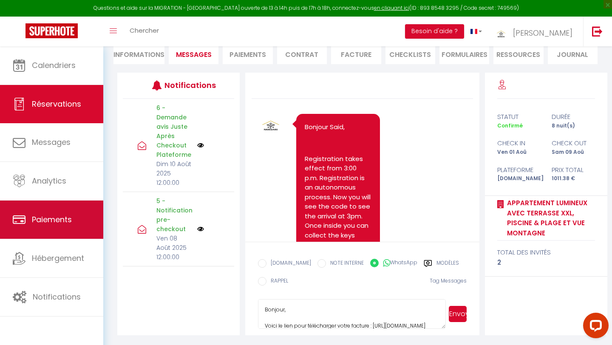
scroll to position [97, 0]
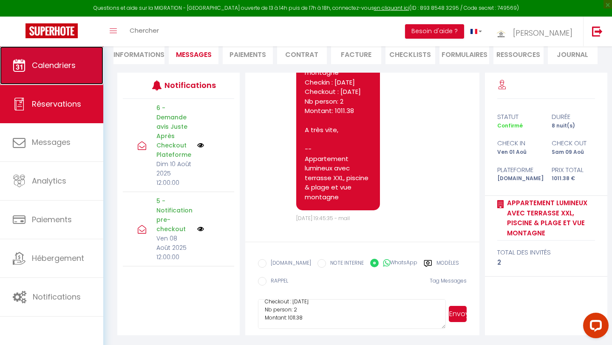
click at [56, 64] on span "Calendriers" at bounding box center [54, 65] width 44 height 11
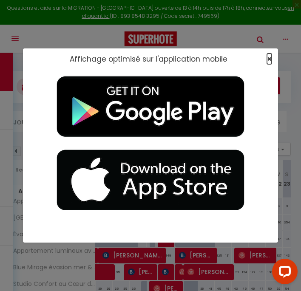
click at [268, 59] on span "×" at bounding box center [269, 59] width 5 height 11
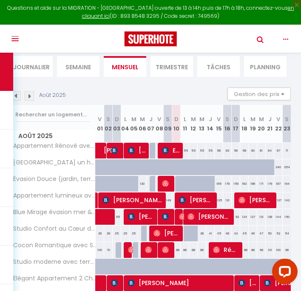
scroll to position [59, 0]
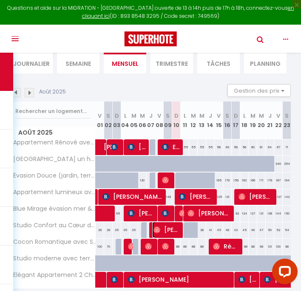
click at [167, 226] on span "[PERSON_NAME]" at bounding box center [166, 230] width 28 height 16
select select "OK"
select select "0"
select select "1"
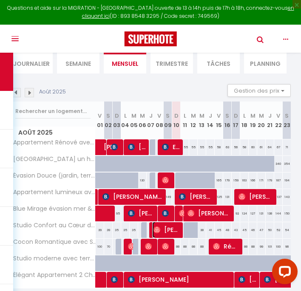
select select "1"
select select
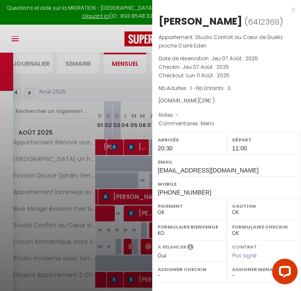
drag, startPoint x: 160, startPoint y: 20, endPoint x: 230, endPoint y: 21, distance: 70.5
click at [230, 21] on h2 "[PERSON_NAME] ( 6412369 )" at bounding box center [226, 21] width 136 height 14
copy h2 "[PERSON_NAME]"
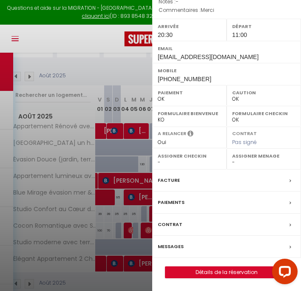
scroll to position [78, 0]
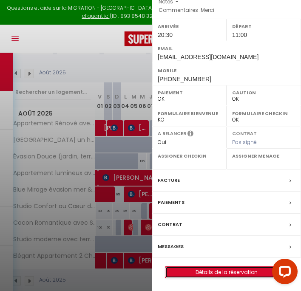
click at [203, 273] on link "Détails de la réservation" at bounding box center [226, 272] width 122 height 11
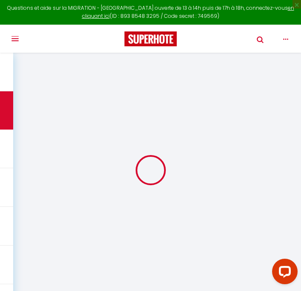
type input "Yassin"
type input "Bennai"
type input "[EMAIL_ADDRESS][DOMAIN_NAME]"
type input "[PHONE_NUMBER]"
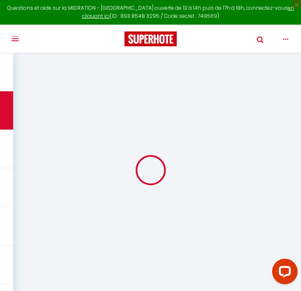
type input "0617970447"
select select
type input "30.97"
select select "72148"
select select "1"
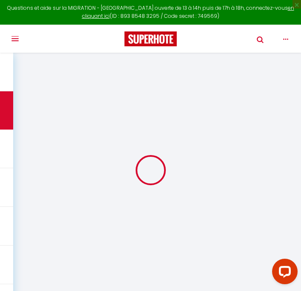
select select
type input "1"
select select "12"
select select
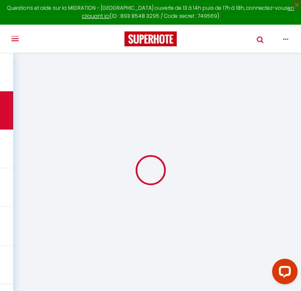
type input "188"
checkbox input "false"
type input "4.55"
select select "1"
type input "19"
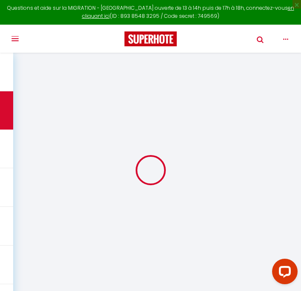
type input "0"
select select
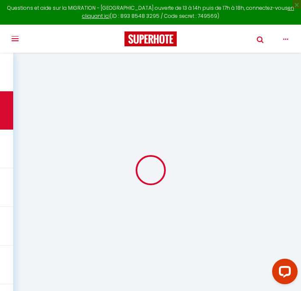
select select "15"
checkbox input "false"
select select
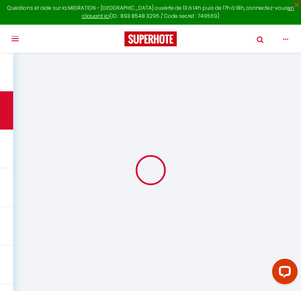
checkbox input "false"
select select
checkbox input "false"
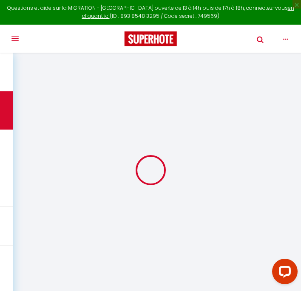
type textarea "Merci"
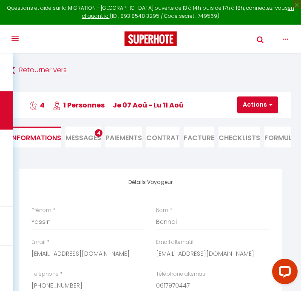
select select
type input "23"
select select
checkbox input "false"
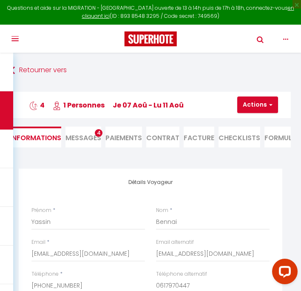
select select
checkbox input "false"
select select "20:30"
select select "11:00"
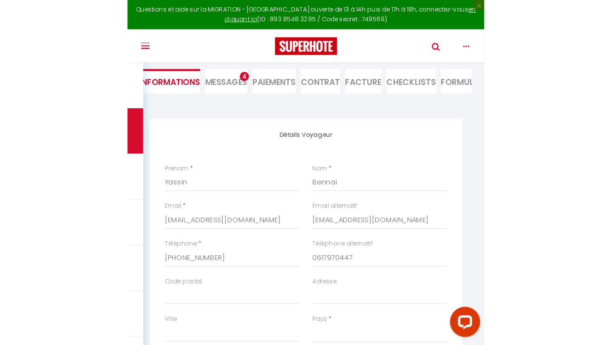
scroll to position [72, 0]
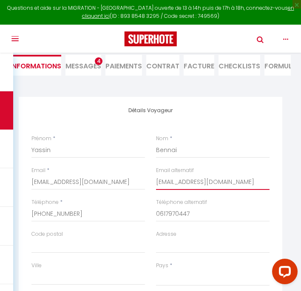
drag, startPoint x: 156, startPoint y: 182, endPoint x: 222, endPoint y: 181, distance: 65.8
click at [222, 181] on input "[EMAIL_ADDRESS][DOMAIN_NAME]" at bounding box center [212, 182] width 113 height 15
drag, startPoint x: 76, startPoint y: 214, endPoint x: 32, endPoint y: 213, distance: 43.8
click at [32, 213] on input "[PHONE_NUMBER]" at bounding box center [87, 213] width 113 height 15
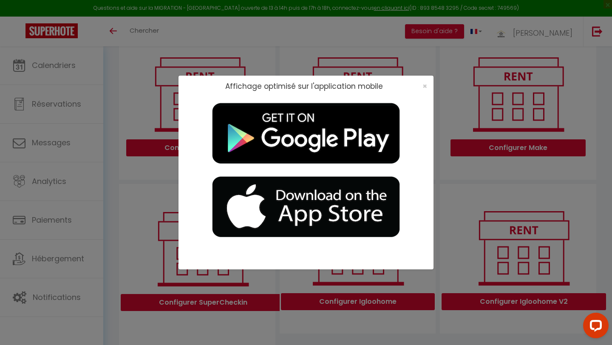
scroll to position [108, 0]
click at [426, 87] on span "×" at bounding box center [424, 86] width 5 height 11
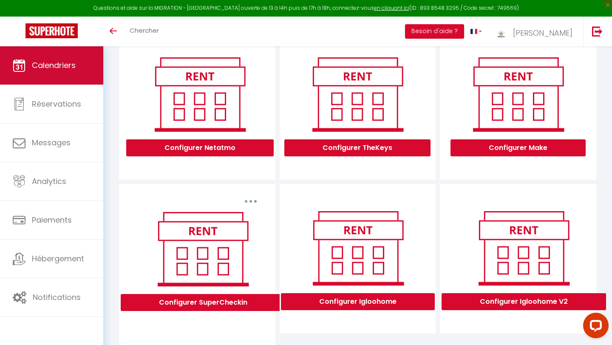
click at [60, 64] on span "Calendriers" at bounding box center [54, 65] width 44 height 11
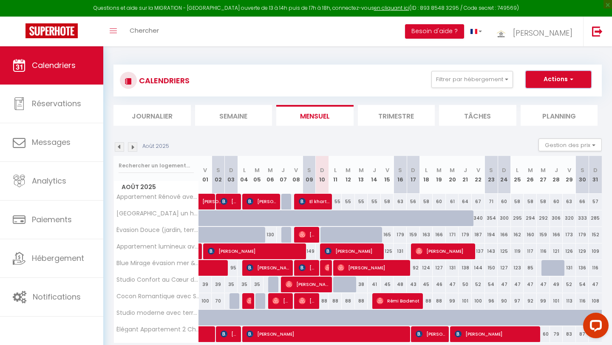
click at [553, 79] on button "Actions" at bounding box center [557, 79] width 65 height 17
click at [545, 98] on link "Nouvelle réservation" at bounding box center [549, 99] width 74 height 13
select select
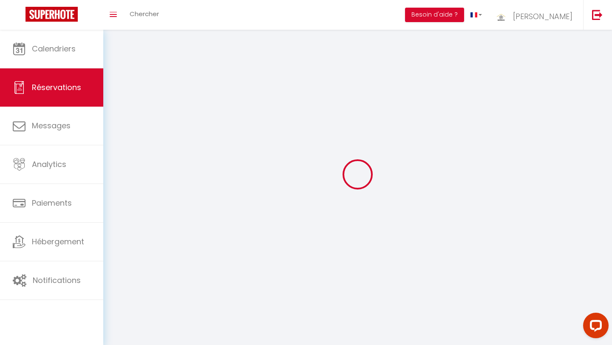
select select
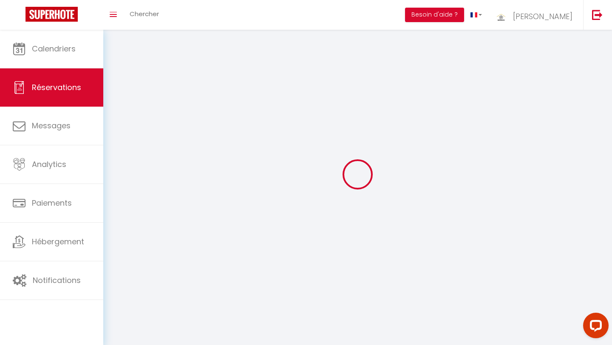
select select
checkbox input "false"
select select
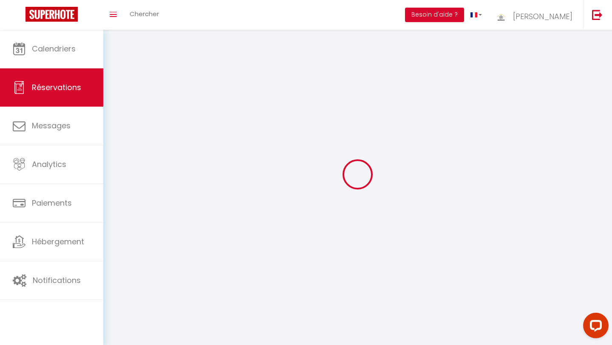
select select
checkbox input "false"
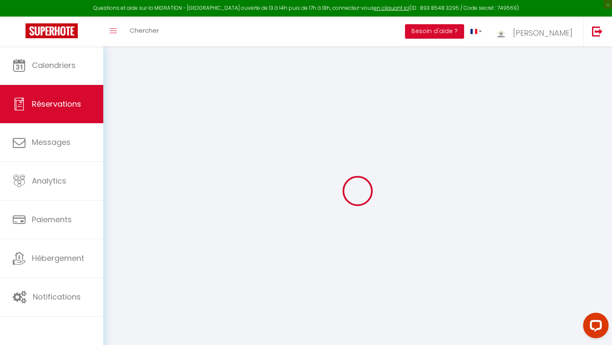
select select
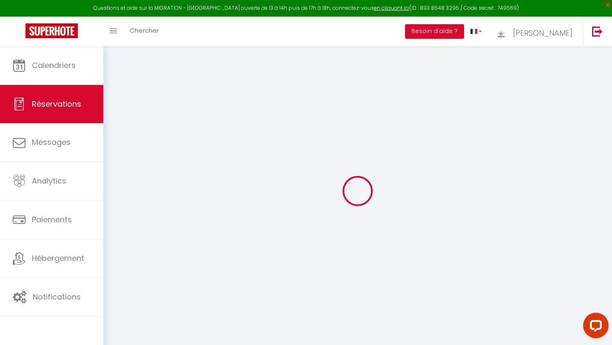
select select
checkbox input "false"
select select
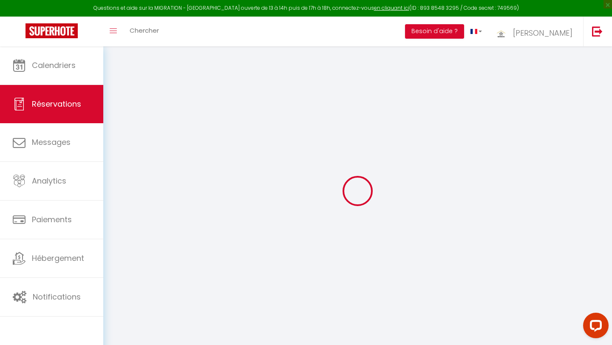
select select
checkbox input "false"
select select
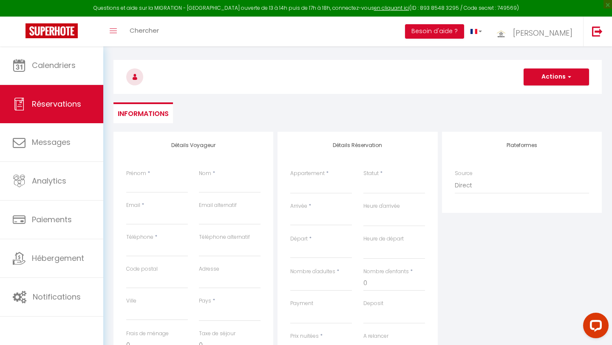
scroll to position [29, 0]
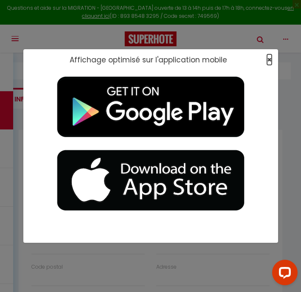
click at [270, 59] on span "×" at bounding box center [269, 59] width 5 height 11
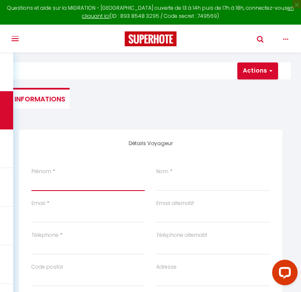
click at [55, 189] on input "Prénom" at bounding box center [87, 183] width 113 height 15
paste input "[PERSON_NAME]"
type input "[PERSON_NAME]"
select select
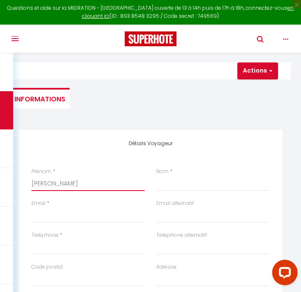
select select
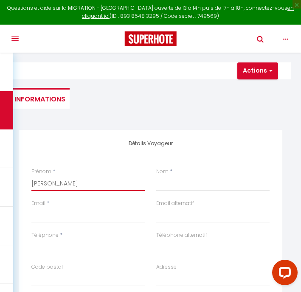
checkbox input "false"
type input "[PERSON_NAME]"
click at [161, 182] on input "Nom" at bounding box center [212, 183] width 113 height 15
paste input "[PERSON_NAME]"
type input "[PERSON_NAME]"
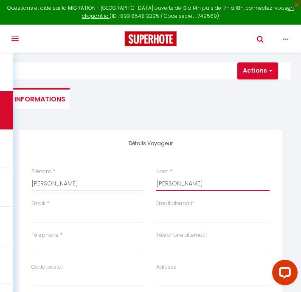
select select
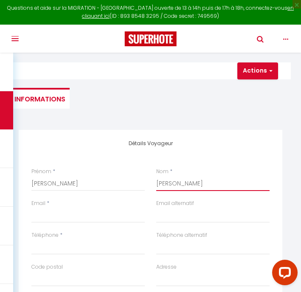
select select
checkbox input "false"
drag, startPoint x: 176, startPoint y: 184, endPoint x: 142, endPoint y: 186, distance: 34.1
click at [142, 186] on div "Prénom * Yassin Bennai Nom * Yassin Bennai" at bounding box center [150, 184] width 249 height 32
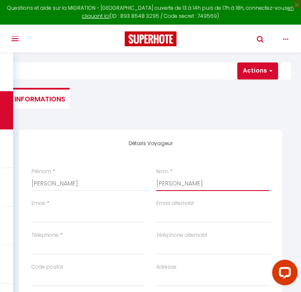
type input "Bennai"
select select
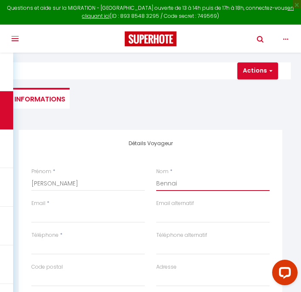
select select
checkbox input "false"
type input "Bennai"
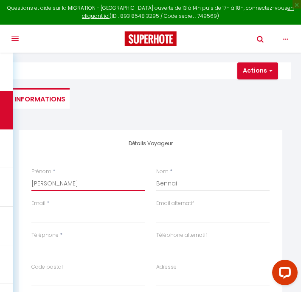
drag, startPoint x: 53, startPoint y: 183, endPoint x: 75, endPoint y: 183, distance: 22.1
click at [75, 183] on input "[PERSON_NAME]" at bounding box center [87, 183] width 113 height 15
type input "Yassin"
select select
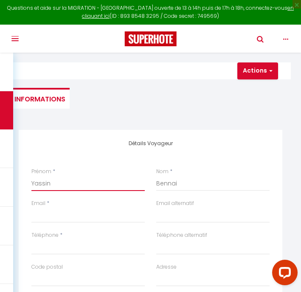
select select
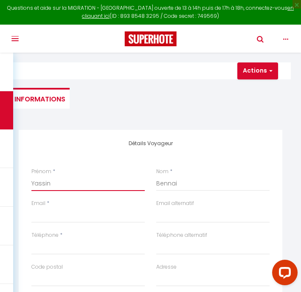
checkbox input "false"
type input "Yassin"
select select
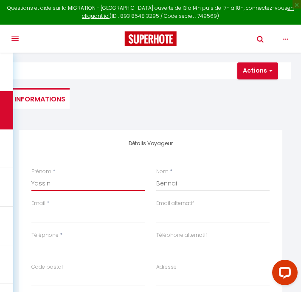
select select
checkbox input "false"
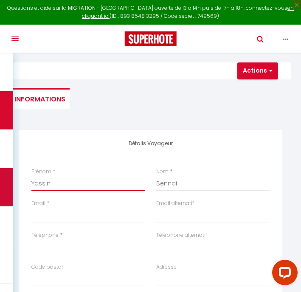
type input "Yassin"
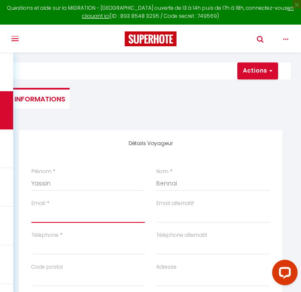
click at [62, 218] on input "Email client" at bounding box center [87, 215] width 113 height 15
paste input "[EMAIL_ADDRESS][DOMAIN_NAME]"
type input "[EMAIL_ADDRESS][DOMAIN_NAME]"
select select
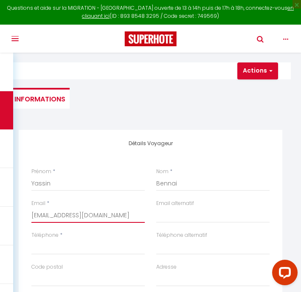
select select
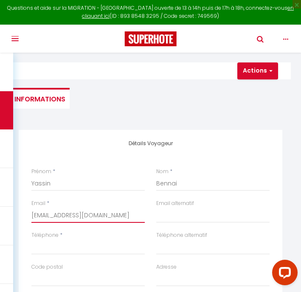
checkbox input "false"
type input "[EMAIL_ADDRESS][DOMAIN_NAME]"
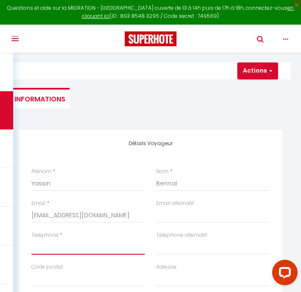
click at [40, 247] on input "Téléphone" at bounding box center [87, 247] width 113 height 15
paste input "[PHONE_NUMBER]"
type input "[PHONE_NUMBER]"
select select
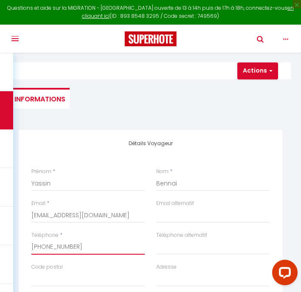
select select
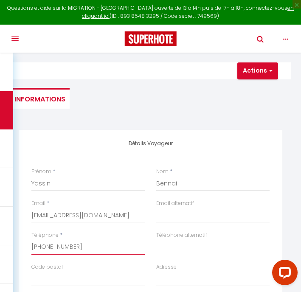
checkbox input "false"
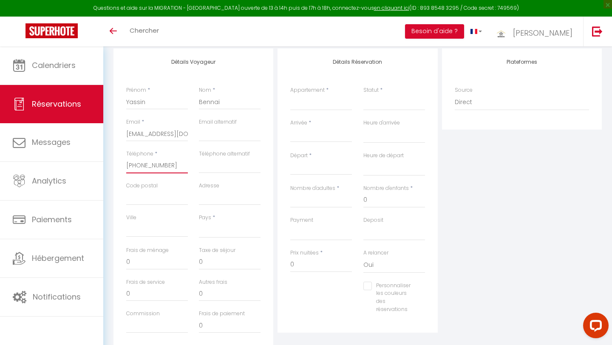
scroll to position [114, 0]
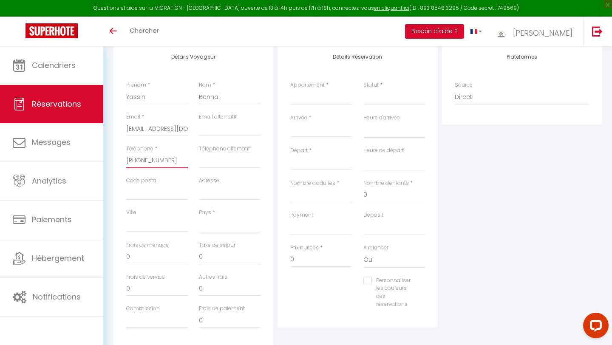
type input "[PHONE_NUMBER]"
click at [211, 228] on select "France Portugal Afghanistan Albania Algeria American Samoa Andorra Angola Angui…" at bounding box center [230, 225] width 62 height 16
select select "FR"
click at [199, 217] on select "France Portugal Afghanistan Albania Algeria American Samoa Andorra Angola Angui…" at bounding box center [230, 225] width 62 height 16
select select
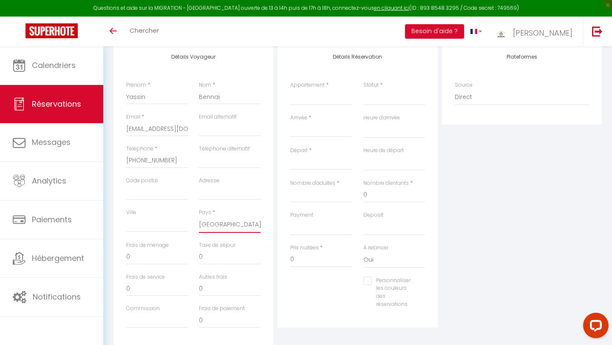
select select
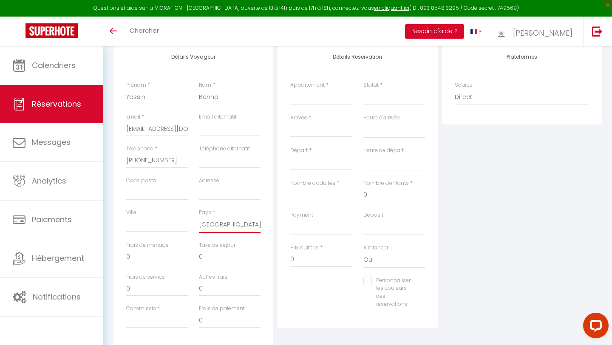
checkbox input "false"
click at [137, 161] on input "[PHONE_NUMBER]" at bounding box center [157, 160] width 62 height 15
type input "+3783977826"
select select
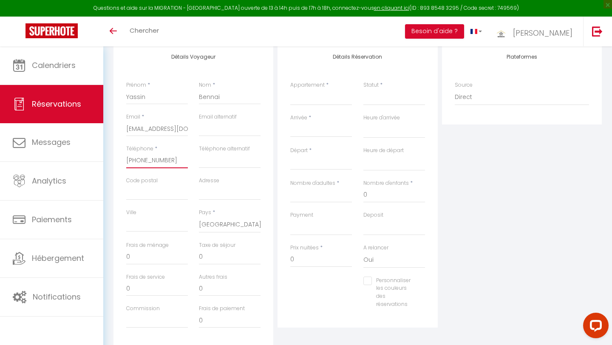
select select
checkbox input "false"
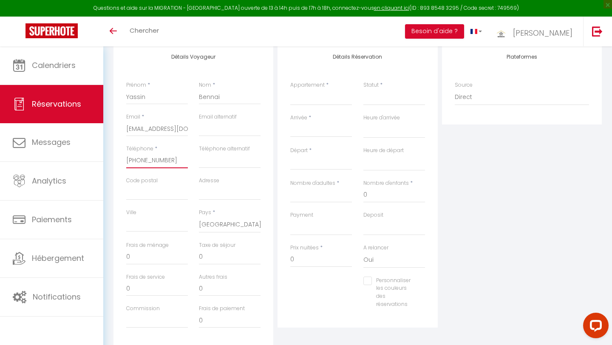
type input "+783977826"
select select
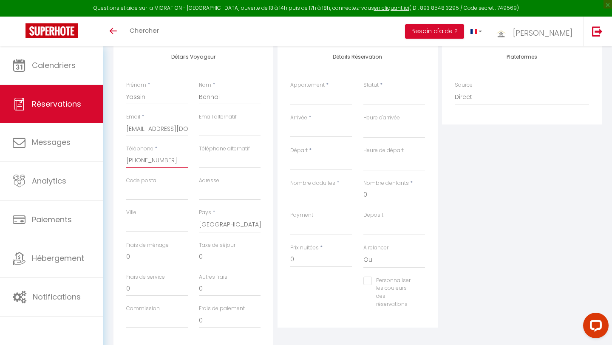
select select
checkbox input "false"
type input "783977826"
select select
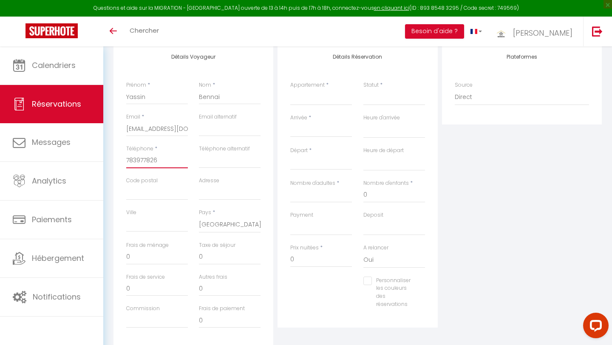
select select
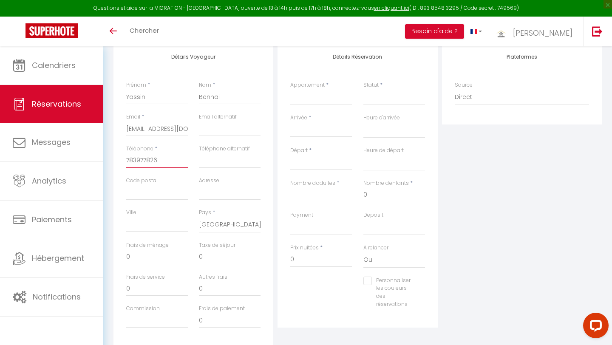
checkbox input "false"
type input "0783977826"
select select
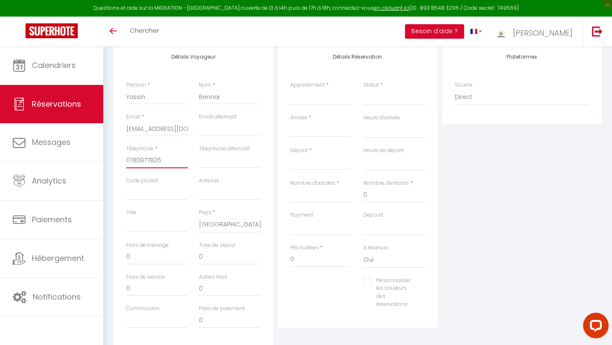
select select
checkbox input "false"
type input "0783977826"
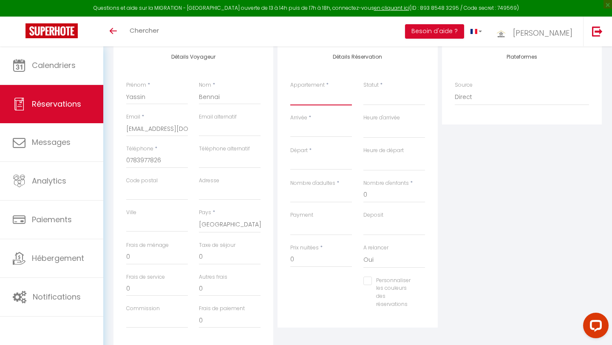
click at [318, 100] on select "Appartement Rénové avec Style et Parking Sécurisé Studio moderne avec terrasse,…" at bounding box center [321, 97] width 62 height 16
select select "72148"
click at [290, 89] on select "Appartement Rénové avec Style et Parking Sécurisé Studio moderne avec terrasse,…" at bounding box center [321, 97] width 62 height 16
select select
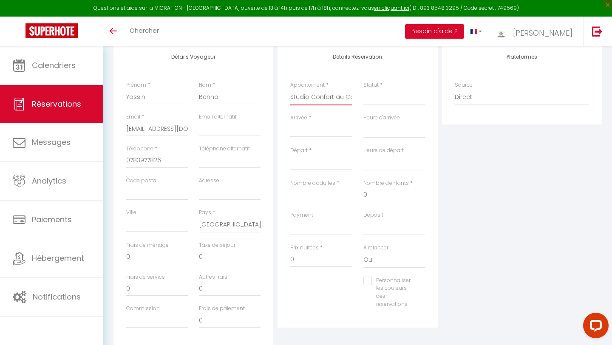
select select
checkbox input "false"
select select
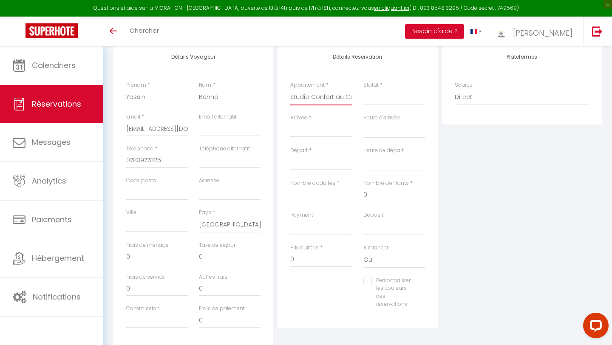
select select
checkbox input "false"
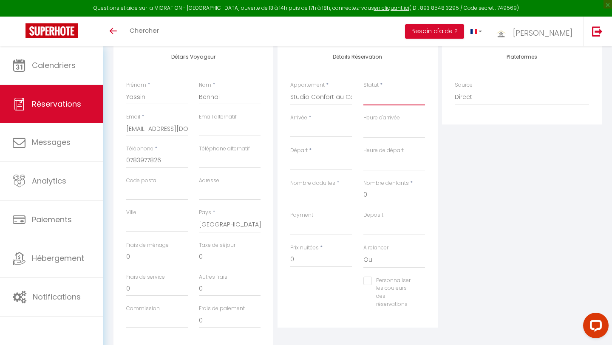
click at [368, 102] on select "Confirmé Non Confirmé Annulé Annulé par le voyageur No Show Request" at bounding box center [394, 97] width 62 height 16
select select "1"
click at [363, 89] on select "Confirmé Non Confirmé Annulé Annulé par le voyageur No Show Request" at bounding box center [394, 97] width 62 height 16
select select
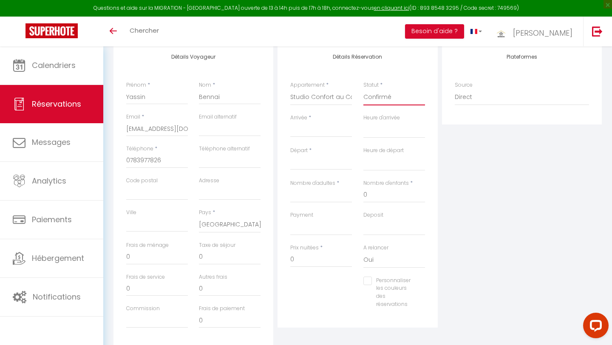
select select
checkbox input "false"
click at [310, 129] on input "Arrivée" at bounding box center [321, 130] width 62 height 11
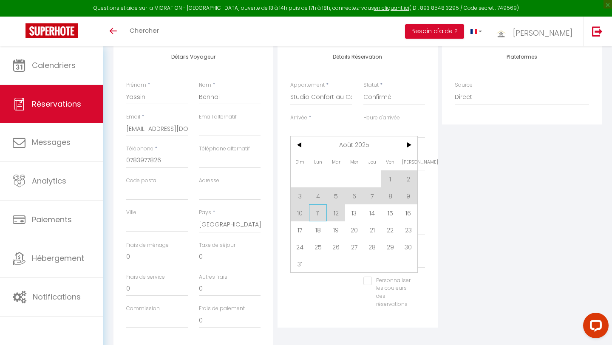
click at [319, 212] on span "11" at bounding box center [318, 212] width 18 height 17
type input "Lun 11 Août 2025"
select select
type input "Mar 12 Août 2025"
select select
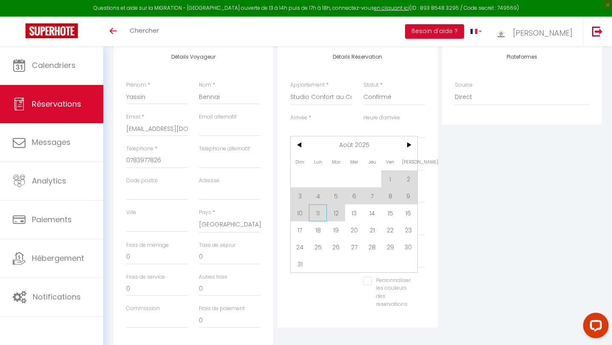
select select
checkbox input "false"
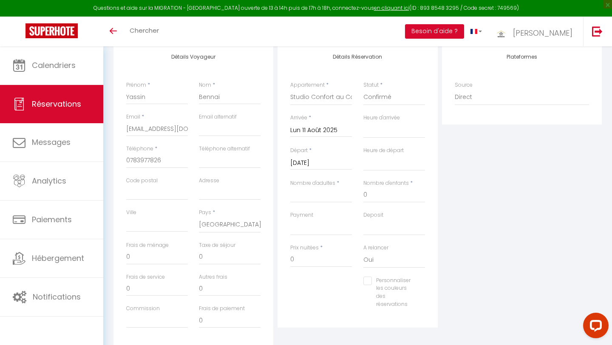
click at [319, 164] on input "Mar 12 Août 2025" at bounding box center [321, 163] width 62 height 11
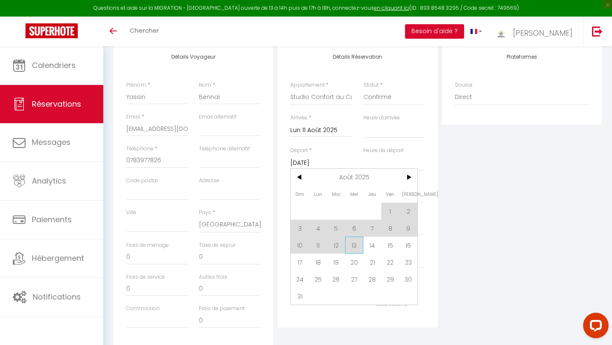
click at [358, 243] on span "13" at bounding box center [354, 245] width 18 height 17
select select
type input "Mer 13 Août 2025"
select select
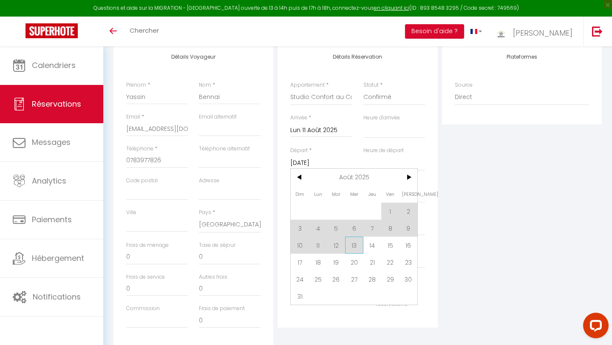
select select
checkbox input "false"
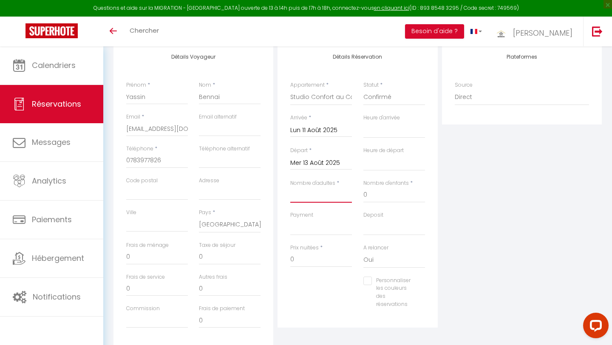
click at [323, 197] on input "Nombre d'adultes" at bounding box center [321, 194] width 62 height 15
type input "1"
select select
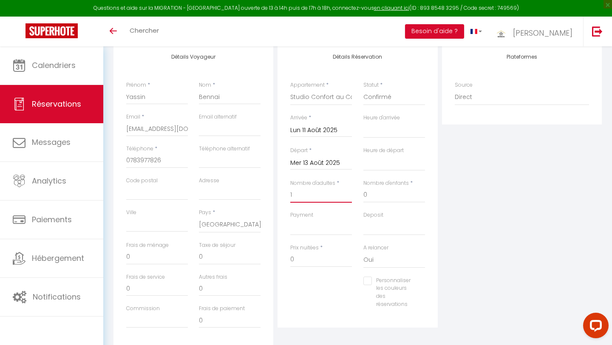
select select
checkbox input "false"
select select
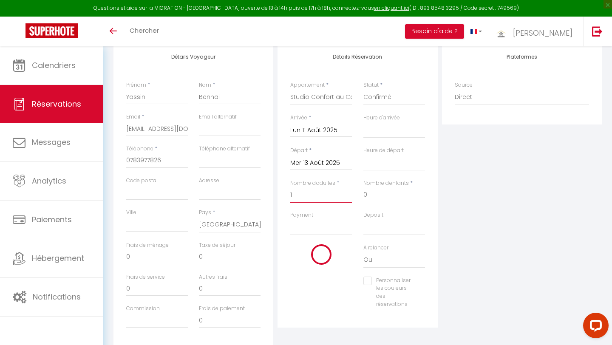
select select
checkbox input "false"
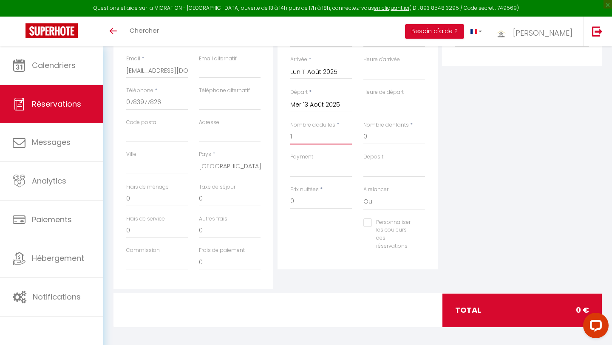
scroll to position [175, 0]
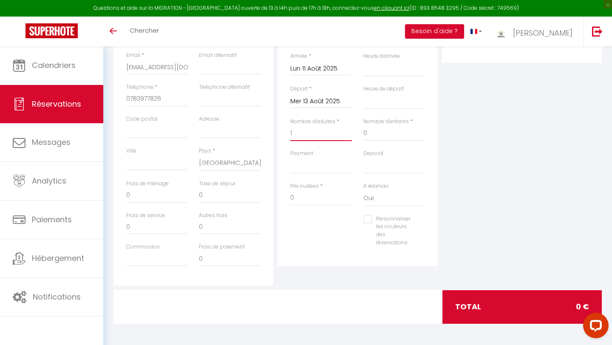
type input "1"
click at [296, 197] on input "0" at bounding box center [321, 197] width 62 height 15
select select
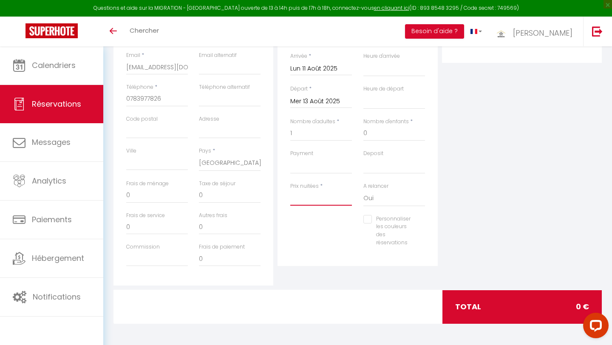
select select
checkbox input "false"
type input "3"
select select
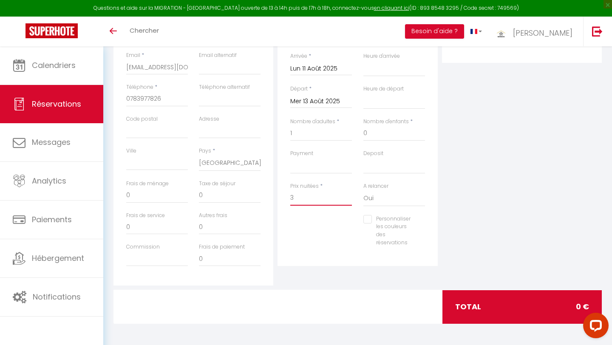
select select
checkbox input "false"
type input "39"
select select
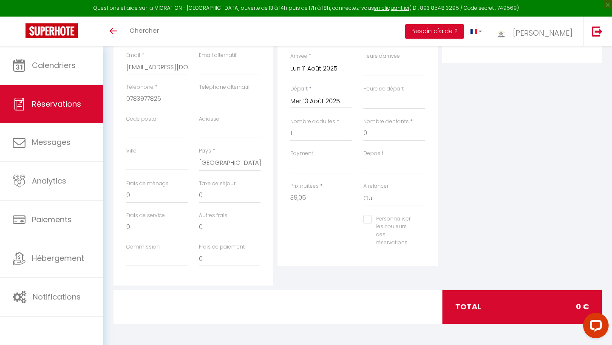
click at [484, 185] on div "Plateformes Source Direct Airbnb.com Booking.com Chalet montagne Expedia Gite d…" at bounding box center [522, 134] width 164 height 304
click at [486, 309] on div "total 0 €" at bounding box center [522, 306] width 160 height 33
click at [133, 263] on input "Commission" at bounding box center [157, 258] width 62 height 15
click at [216, 284] on div "Détails Voyageur Prénom * Yassin Nom * Bennai Email * yassin.bennai@live.fr Ema…" at bounding box center [193, 134] width 160 height 304
click at [129, 196] on input "0" at bounding box center [157, 195] width 62 height 15
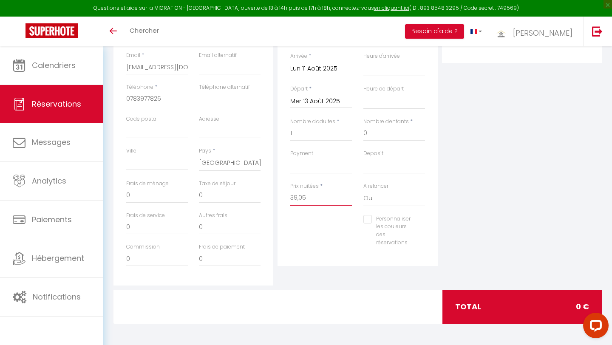
click at [315, 198] on input "39,05" at bounding box center [321, 197] width 62 height 15
click at [472, 195] on div "Plateformes Source Direct Airbnb.com Booking.com Chalet montagne Expedia Gite d…" at bounding box center [522, 134] width 164 height 304
click at [310, 196] on input "39" at bounding box center [321, 197] width 62 height 15
click at [511, 302] on div "total 78 €" at bounding box center [522, 306] width 160 height 33
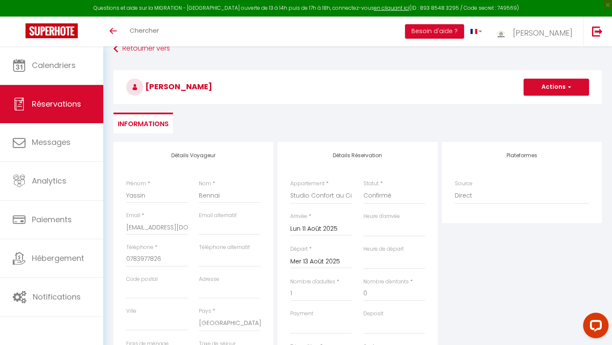
scroll to position [0, 0]
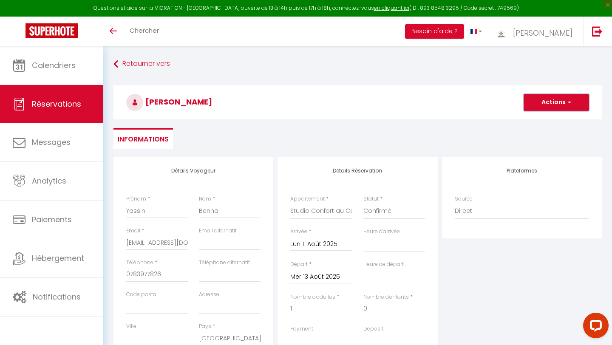
click at [548, 106] on button "Actions" at bounding box center [555, 102] width 65 height 17
click at [538, 122] on link "Enregistrer" at bounding box center [547, 121] width 67 height 11
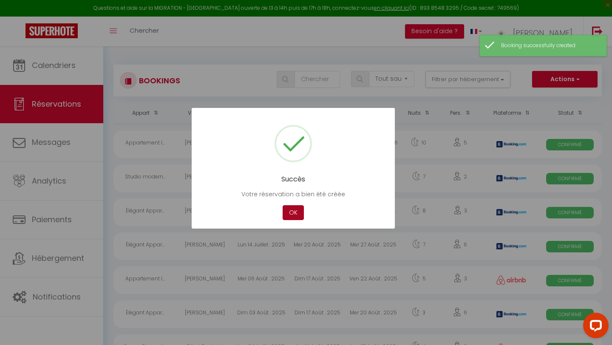
click at [295, 212] on button "OK" at bounding box center [292, 212] width 21 height 15
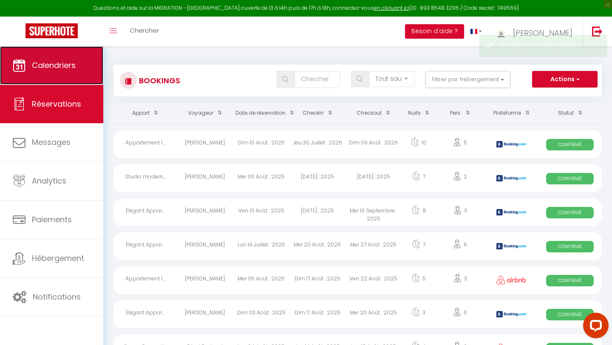
click at [73, 68] on span "Calendriers" at bounding box center [54, 65] width 44 height 11
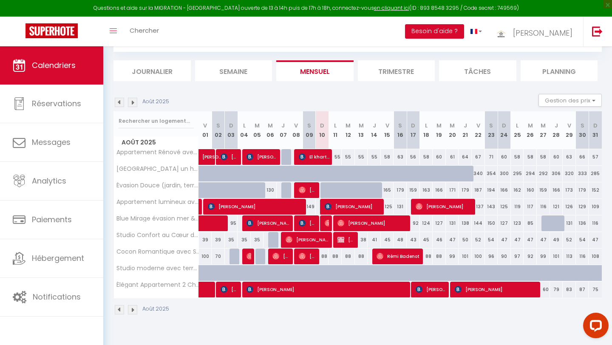
scroll to position [46, 0]
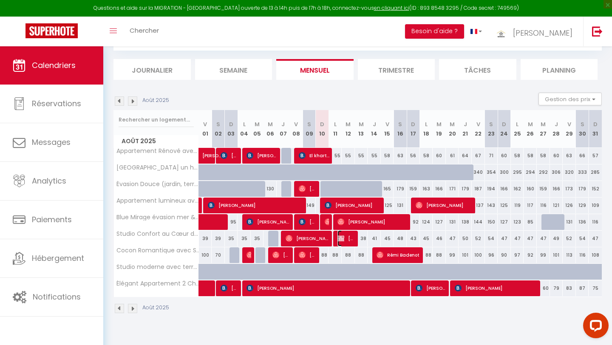
click at [344, 237] on span "[PERSON_NAME]" at bounding box center [345, 238] width 17 height 16
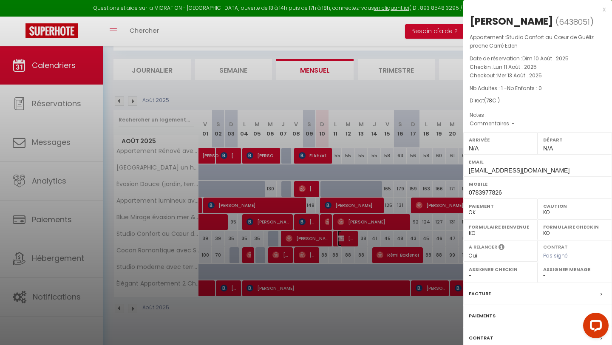
scroll to position [46, 0]
click at [481, 336] on label "Contrat" at bounding box center [480, 337] width 25 height 9
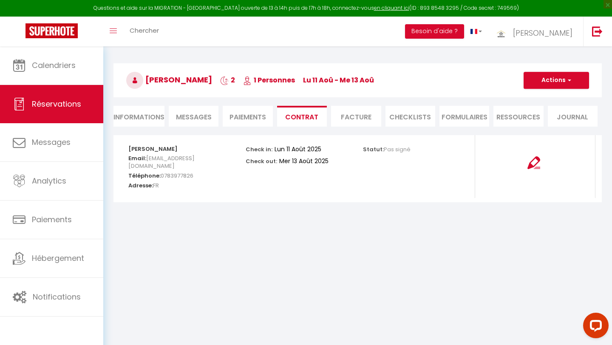
scroll to position [25, 0]
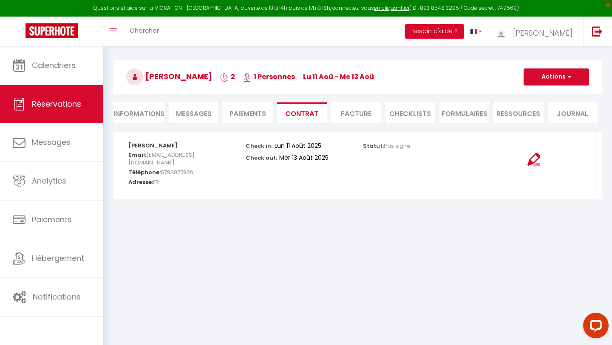
click at [136, 110] on li "Informations" at bounding box center [138, 112] width 51 height 21
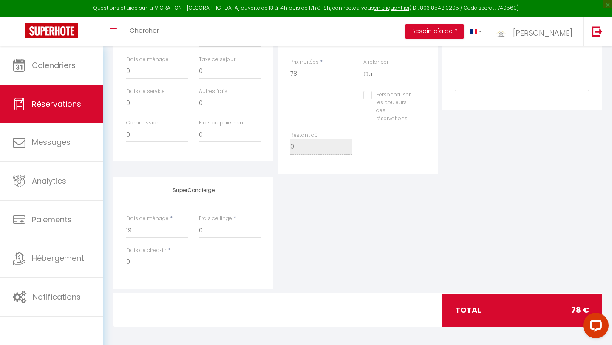
scroll to position [302, 0]
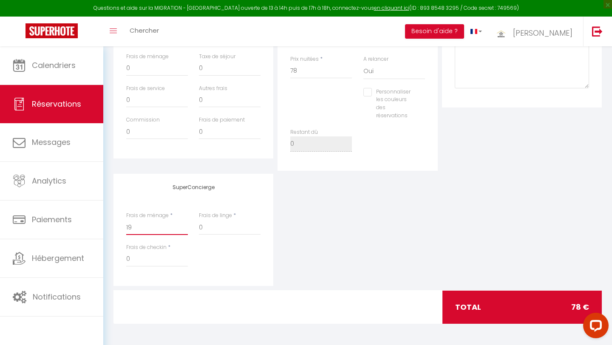
click at [135, 228] on input "19" at bounding box center [157, 227] width 62 height 15
click at [287, 224] on div "SuperConcierge Frais de ménage * 19 Frais de linge * 0 Frais de checkin * 0" at bounding box center [357, 230] width 492 height 112
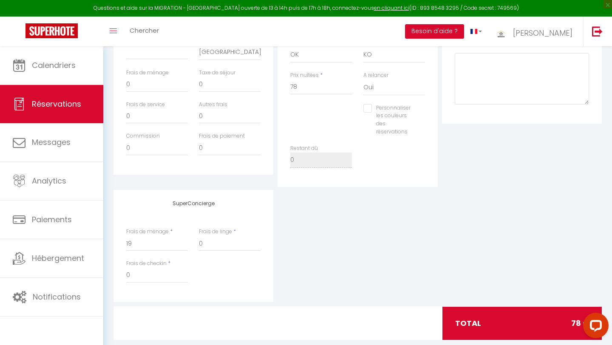
scroll to position [287, 0]
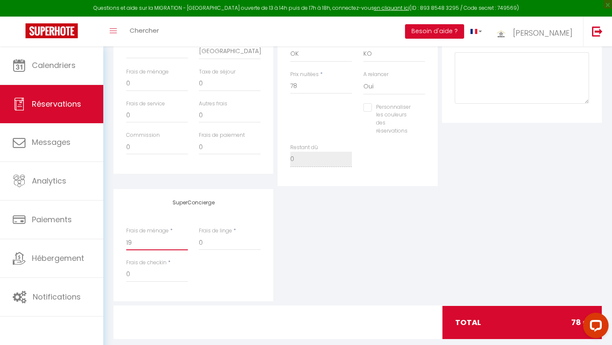
click at [139, 244] on input "19" at bounding box center [157, 242] width 62 height 15
click at [290, 241] on div "SuperConcierge Frais de ménage * 0 Frais de linge * 0 Frais de checkin * 0" at bounding box center [357, 245] width 492 height 112
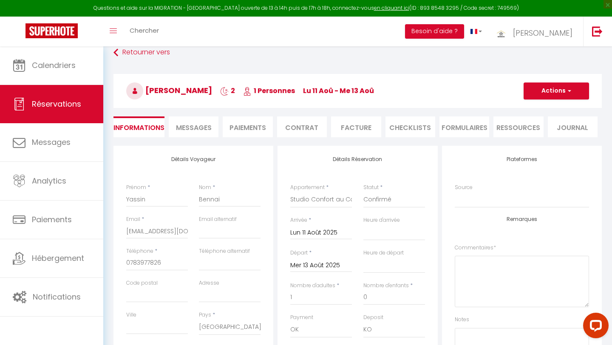
scroll to position [0, 0]
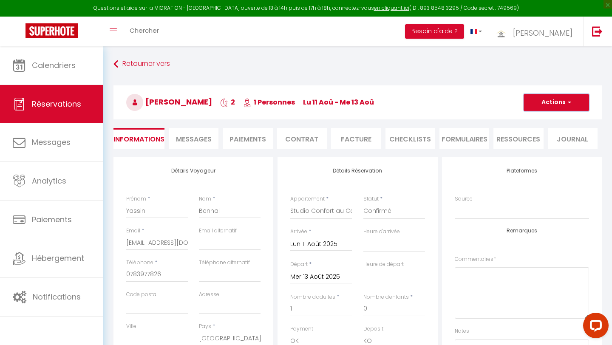
click at [556, 103] on button "Actions" at bounding box center [555, 102] width 65 height 17
click at [540, 118] on link "Enregistrer" at bounding box center [547, 121] width 67 height 11
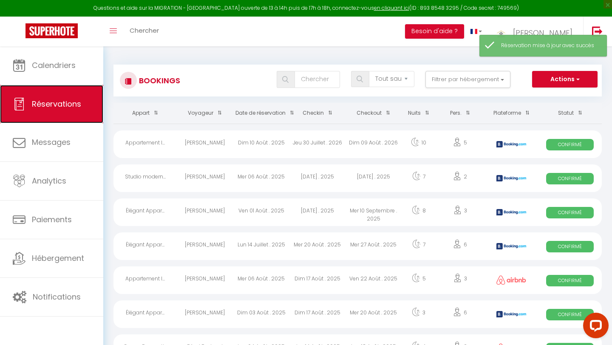
click at [76, 109] on link "Réservations" at bounding box center [51, 104] width 103 height 38
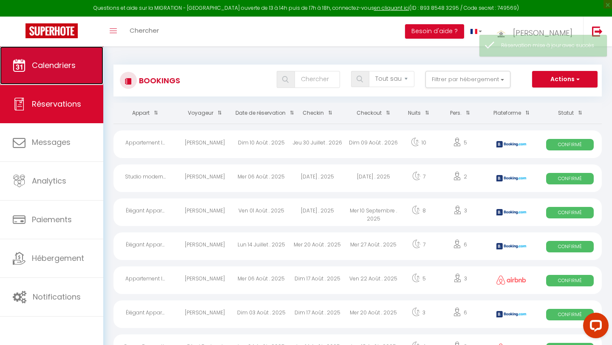
click at [59, 68] on span "Calendriers" at bounding box center [54, 65] width 44 height 11
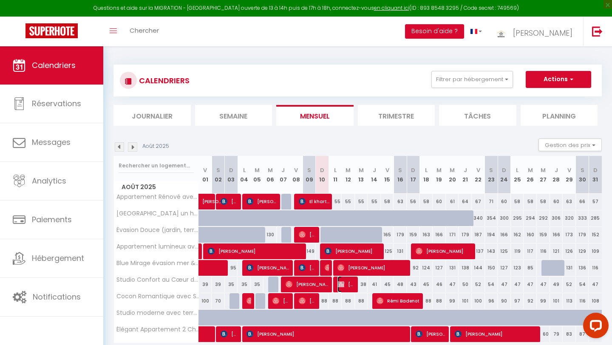
click at [344, 284] on img at bounding box center [340, 284] width 7 height 7
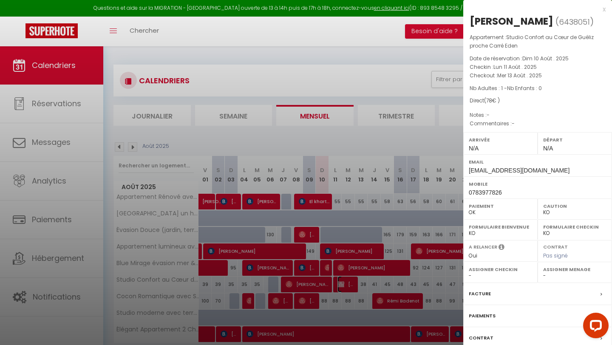
scroll to position [46, 0]
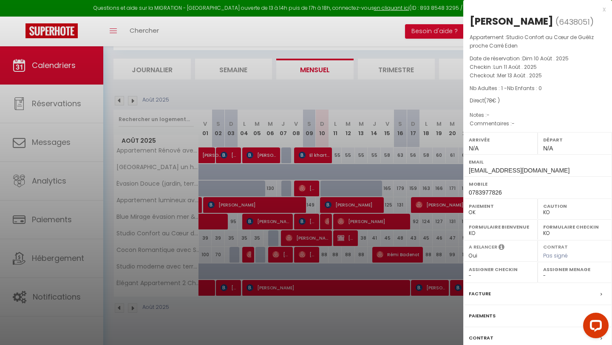
click at [488, 339] on label "Contrat" at bounding box center [480, 337] width 25 height 9
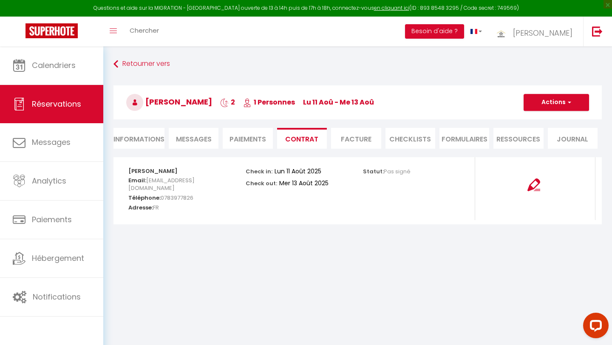
click at [126, 133] on li "Informations" at bounding box center [138, 138] width 51 height 21
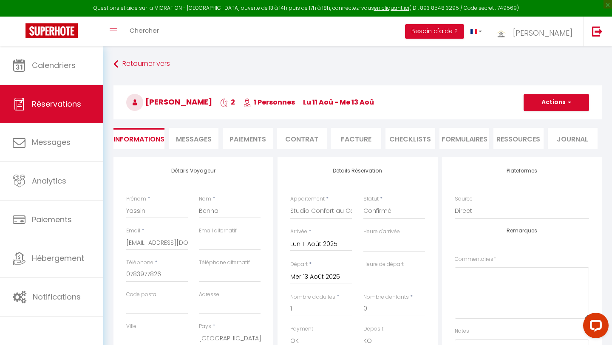
click at [237, 138] on li "Paiements" at bounding box center [248, 138] width 50 height 21
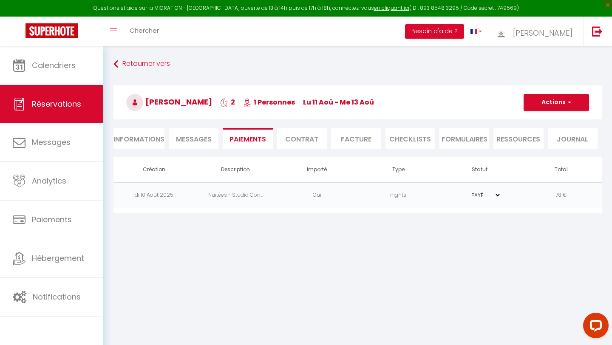
click at [415, 194] on td "nights" at bounding box center [399, 195] width 82 height 26
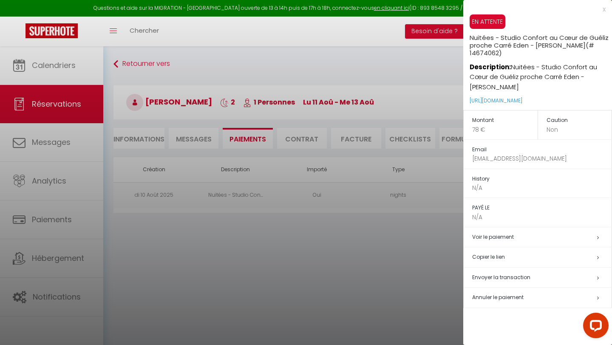
click at [545, 275] on h5 "Envoyer la transaction" at bounding box center [541, 278] width 139 height 10
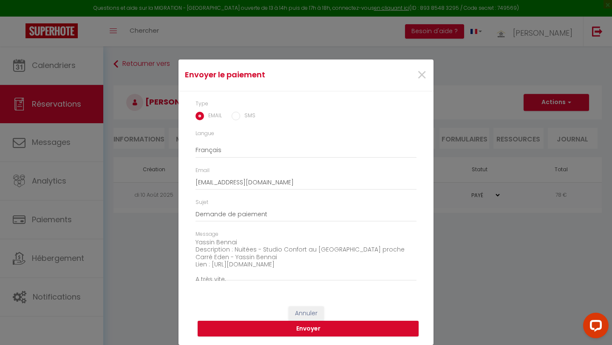
scroll to position [46, 0]
click at [303, 330] on button "Envoyer" at bounding box center [307, 329] width 221 height 16
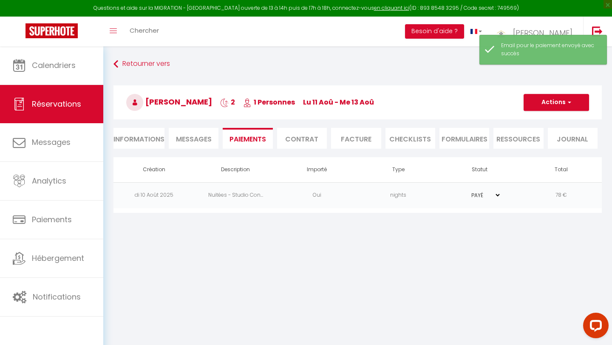
click at [431, 191] on td "nights" at bounding box center [399, 195] width 82 height 26
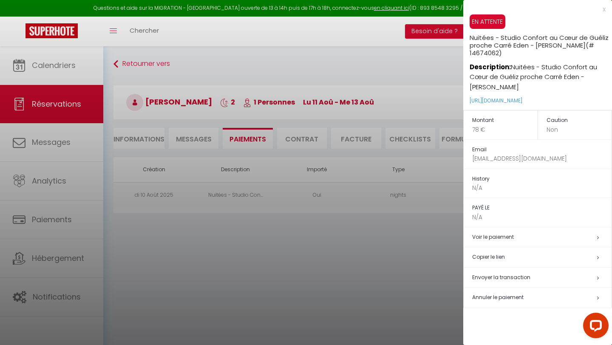
click at [519, 252] on td "Copier le lien" at bounding box center [537, 257] width 148 height 20
click at [522, 256] on h5 "Copier le lien" at bounding box center [541, 257] width 139 height 10
click at [184, 141] on div at bounding box center [306, 172] width 612 height 345
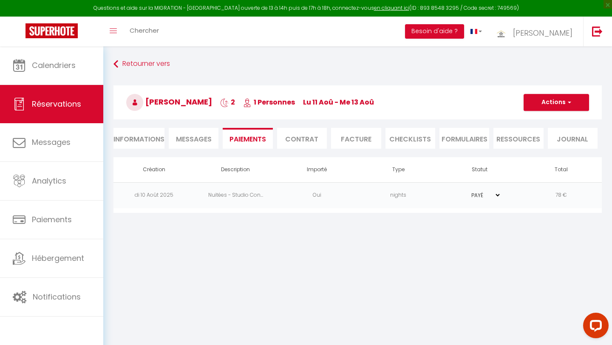
click at [184, 141] on span "Messages" at bounding box center [194, 139] width 36 height 10
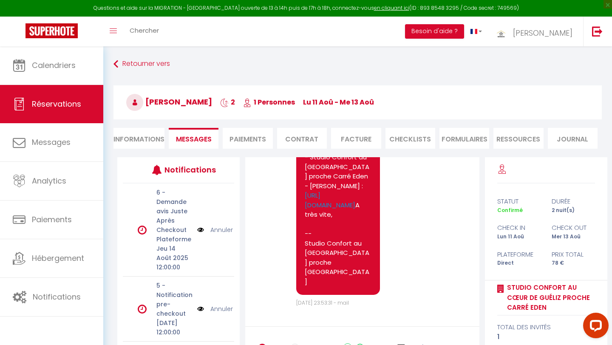
scroll to position [85, 0]
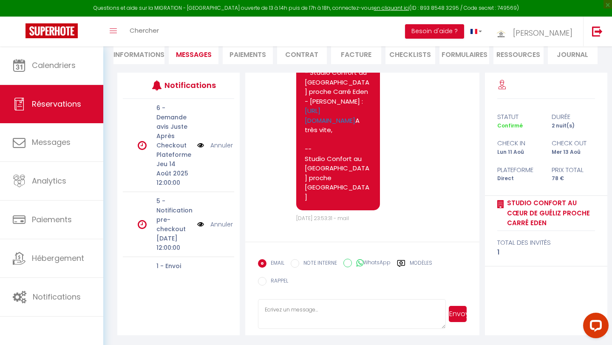
click at [345, 263] on input "WhatsApp" at bounding box center [347, 263] width 8 height 8
click at [309, 309] on textarea at bounding box center [351, 314] width 187 height 30
paste textarea "https://superhote.com/applink/p/OAWcTkuT"
click at [460, 313] on button "Envoyer" at bounding box center [458, 314] width 18 height 16
